Goal: Download file/media

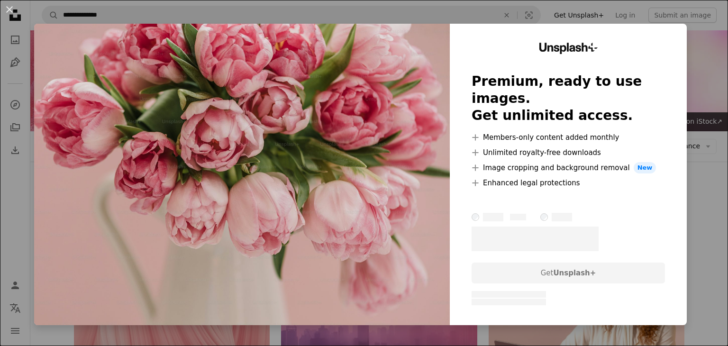
scroll to position [588, 0]
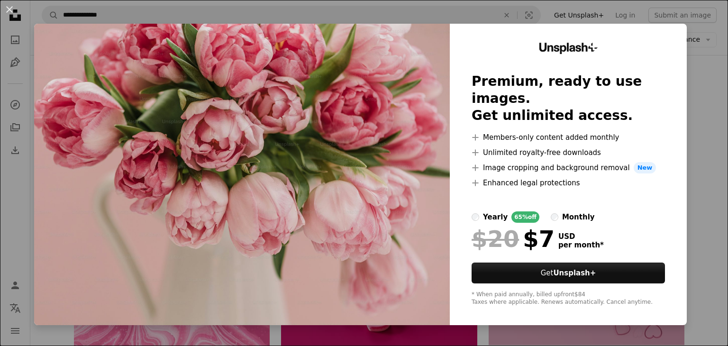
click at [712, 77] on div "An X shape Unsplash+ Premium, ready to use images. Get unlimited access. A plus…" at bounding box center [364, 173] width 728 height 346
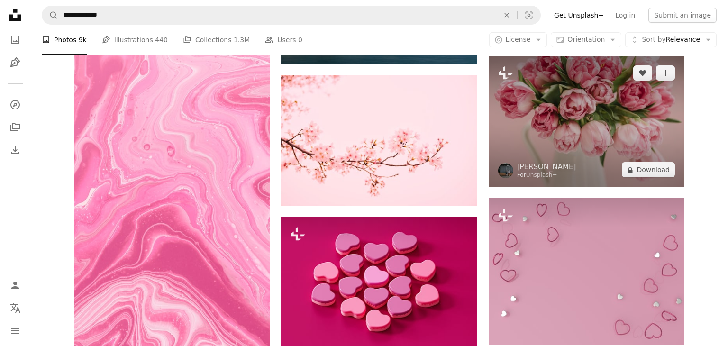
click at [575, 116] on img at bounding box center [587, 121] width 196 height 131
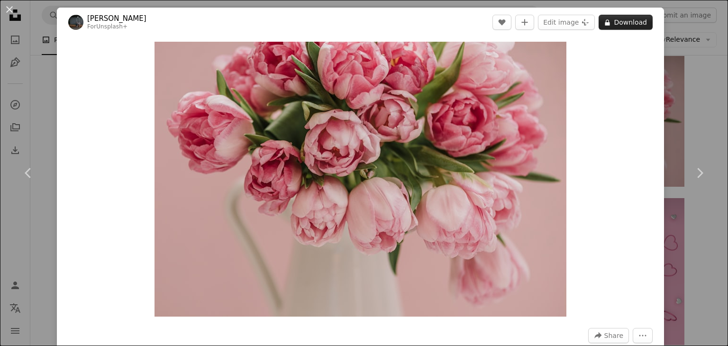
click at [624, 22] on button "A lock Download" at bounding box center [626, 22] width 54 height 15
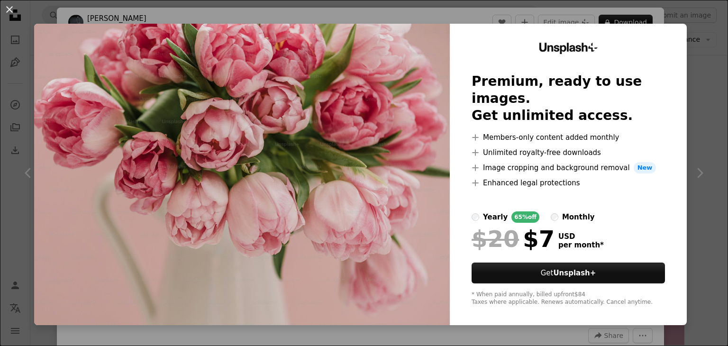
click at [713, 87] on div "An X shape Unsplash+ Premium, ready to use images. Get unlimited access. A plus…" at bounding box center [364, 173] width 728 height 346
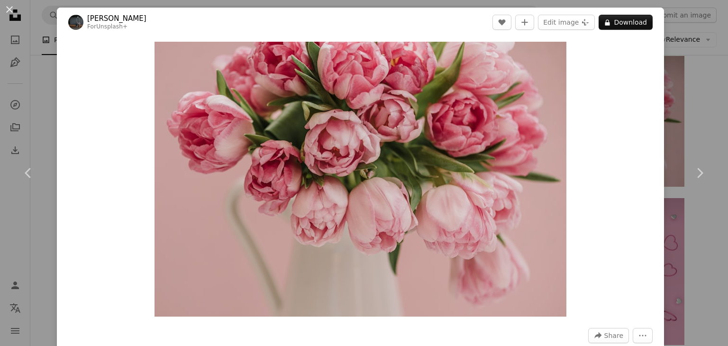
click at [592, 150] on div "Zoom in" at bounding box center [360, 179] width 607 height 284
click at [515, 86] on img "Zoom in on this image" at bounding box center [361, 179] width 412 height 275
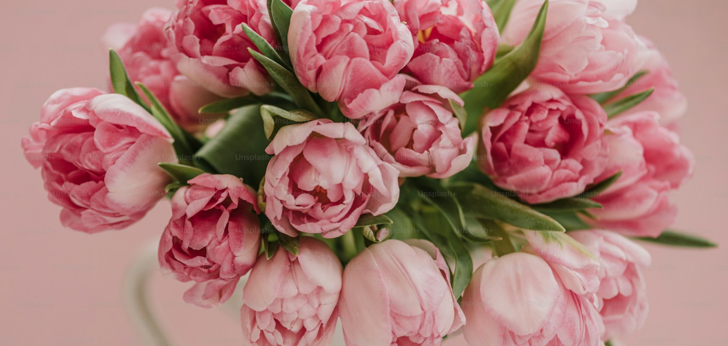
scroll to position [70, 0]
